Goal: Task Accomplishment & Management: Complete application form

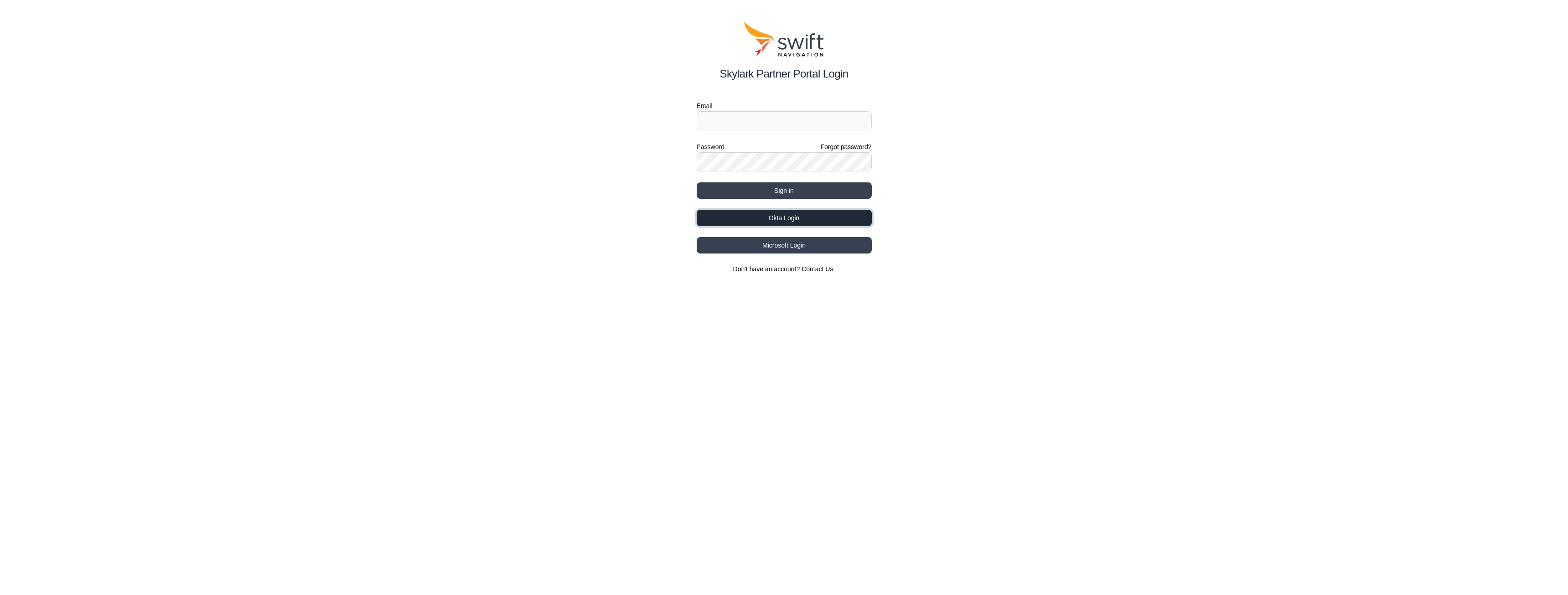
click at [752, 223] on button "Okta Login" at bounding box center [784, 218] width 175 height 16
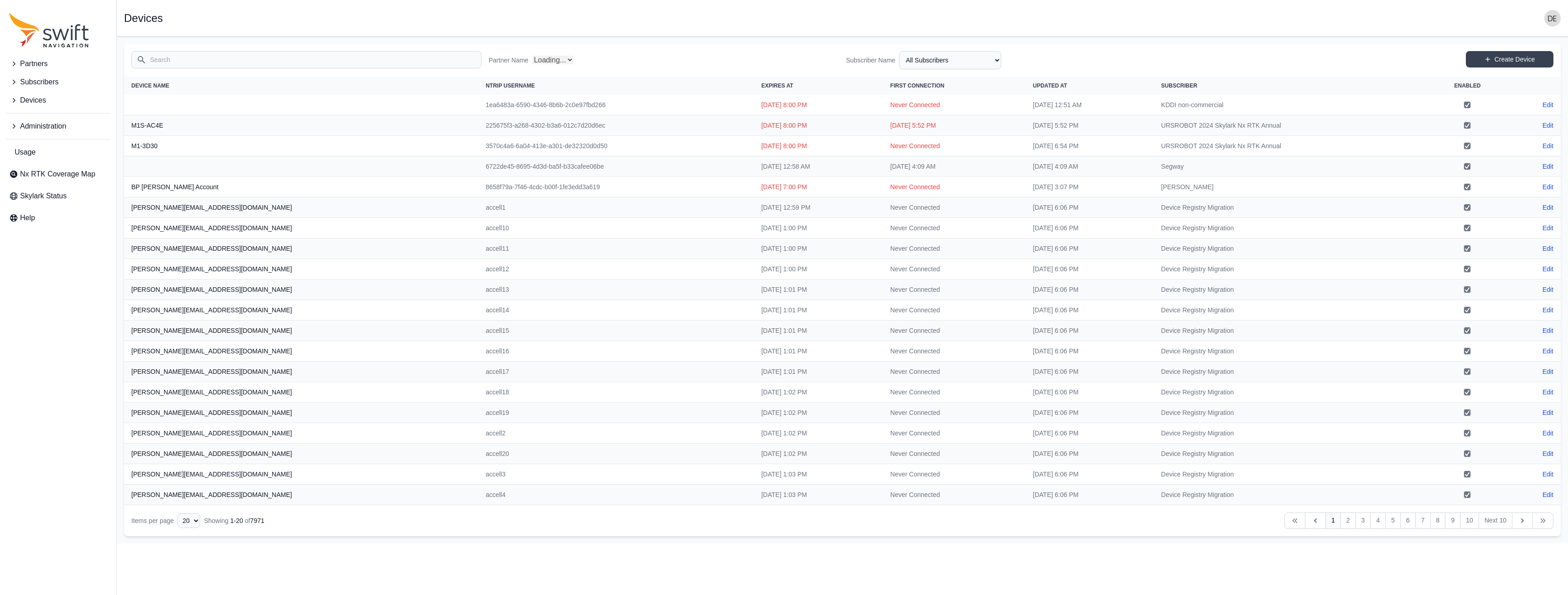
select select "Partner Name"
